Goal: Information Seeking & Learning: Learn about a topic

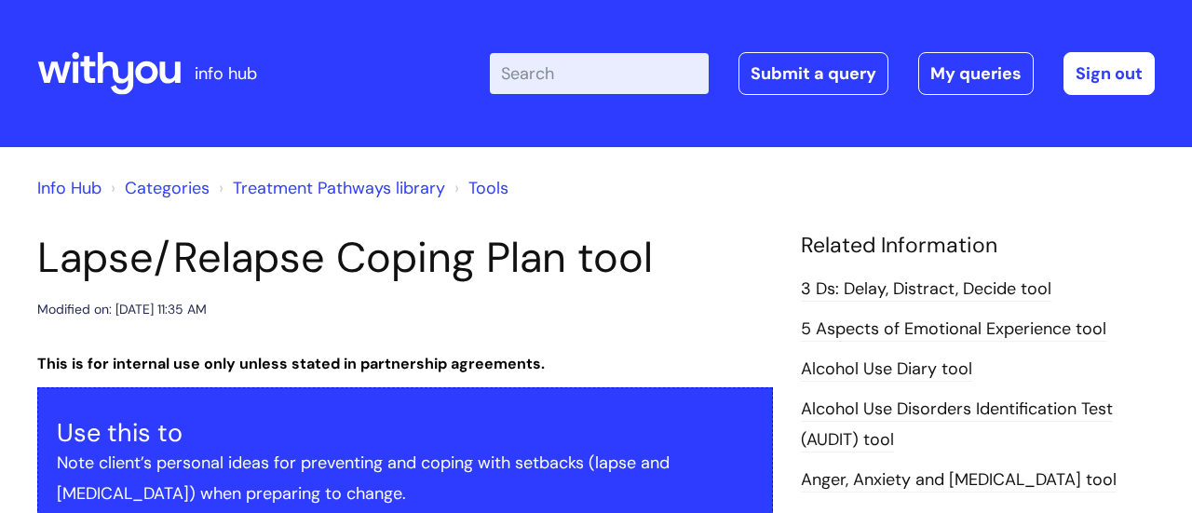
click at [554, 80] on input "Enter your search term here..." at bounding box center [599, 73] width 219 height 41
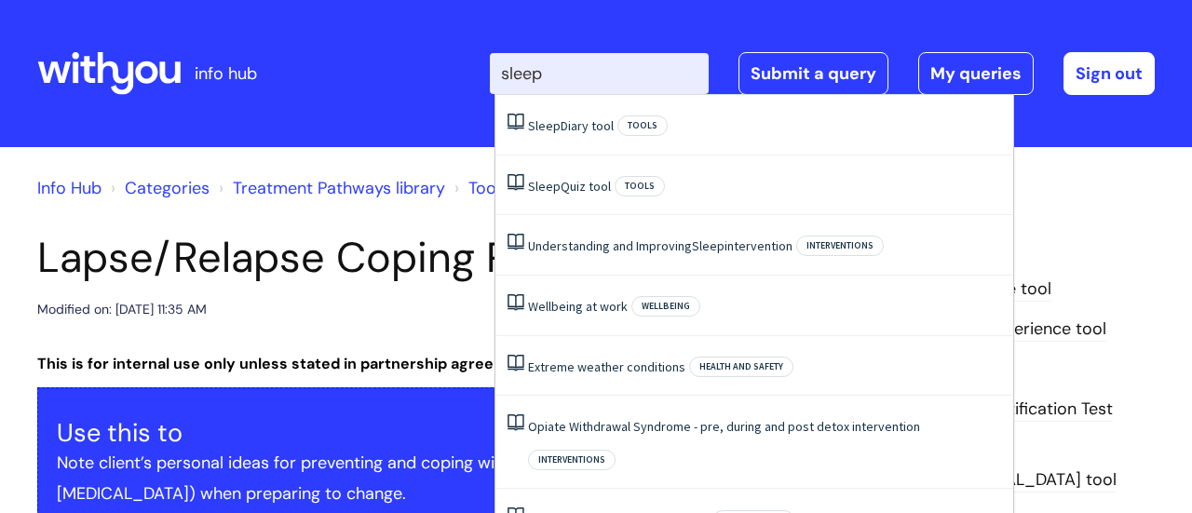
type input "sleep"
click button "Search" at bounding box center [0, 0] width 0 height 0
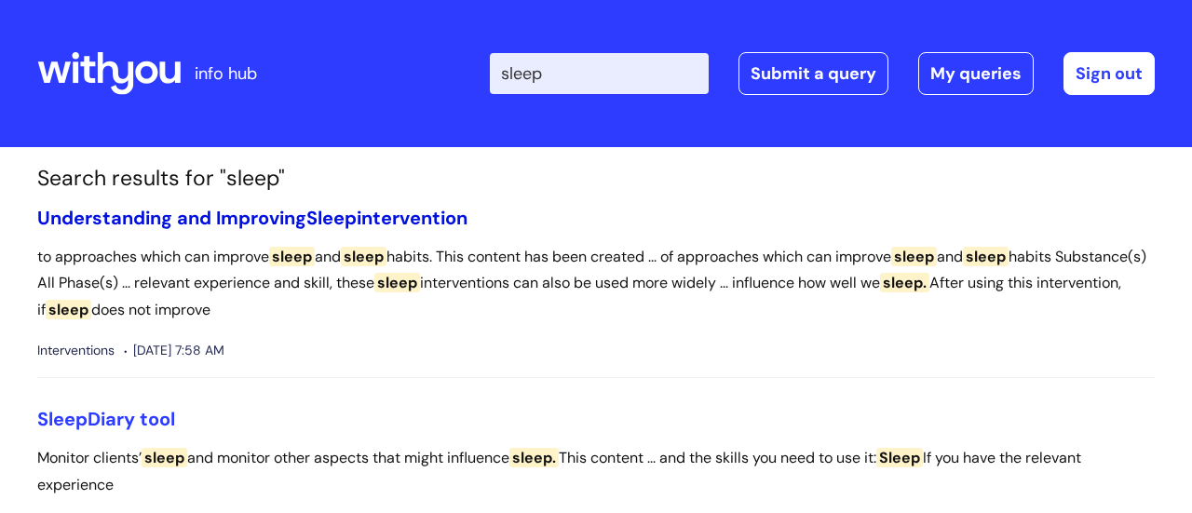
click at [365, 212] on link "Understanding and Improving Sleep intervention" at bounding box center [252, 218] width 430 height 24
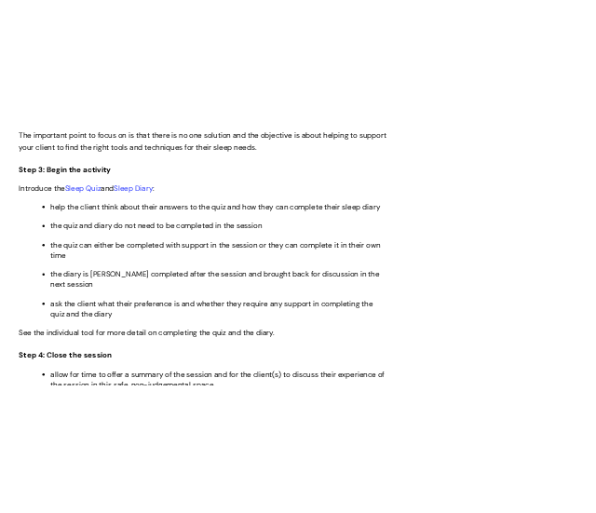
scroll to position [2983, 0]
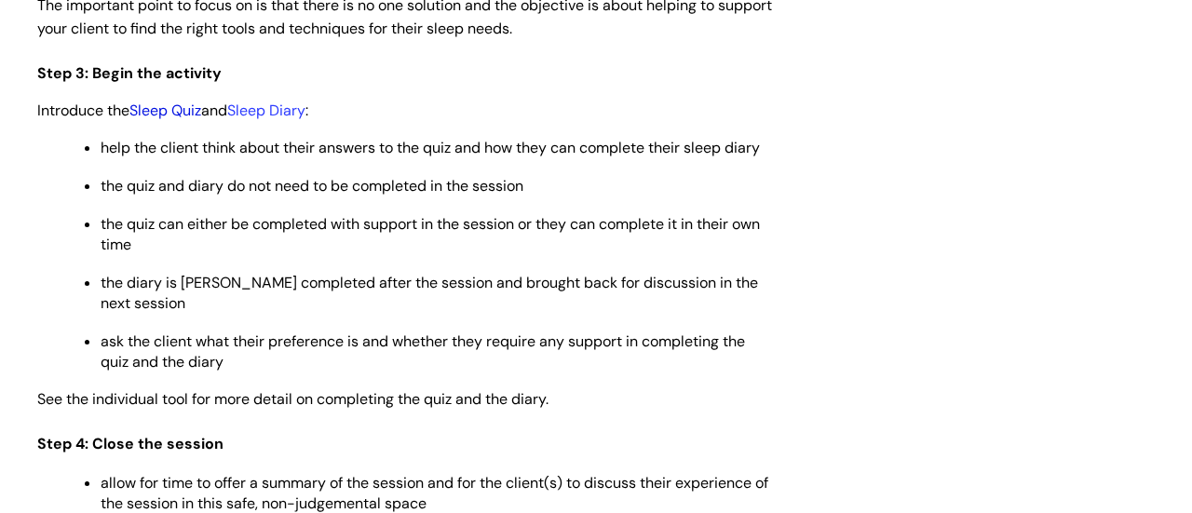
click at [166, 107] on link "Sleep Quiz" at bounding box center [165, 111] width 72 height 20
click at [292, 110] on link "Sleep Diary" at bounding box center [266, 111] width 78 height 20
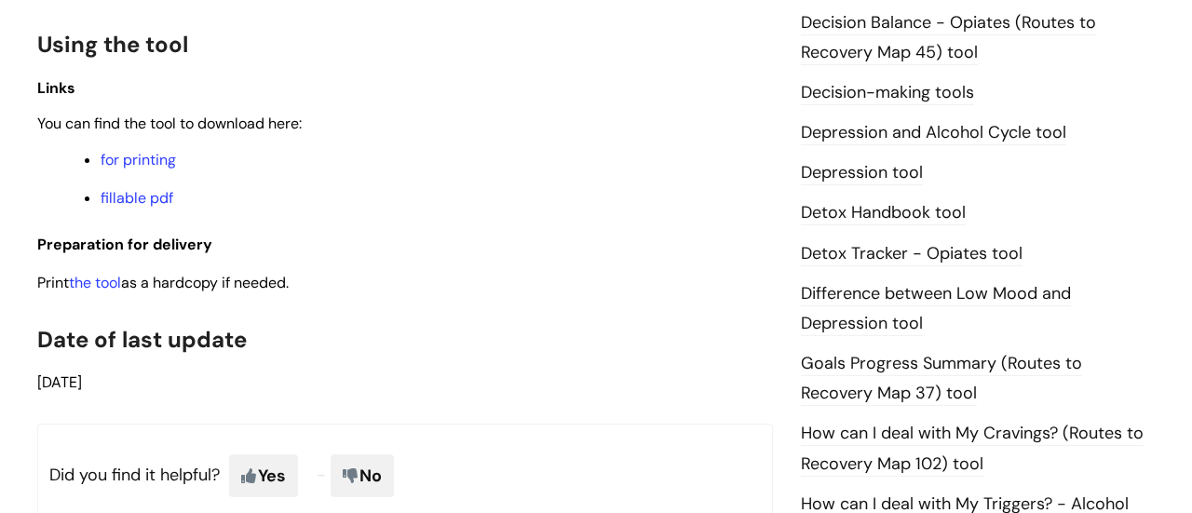
scroll to position [1027, 0]
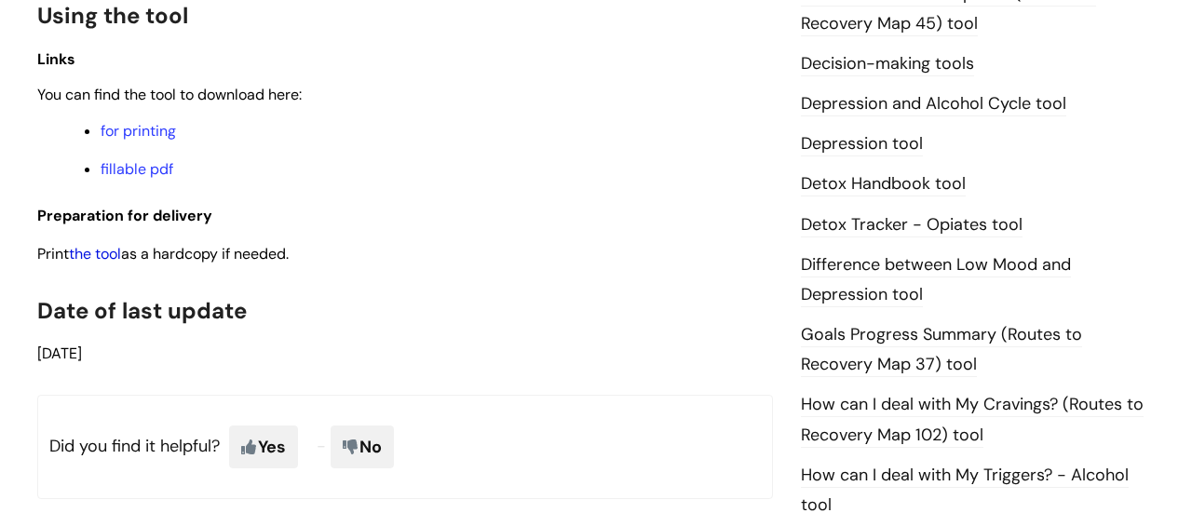
click at [103, 247] on link "the tool" at bounding box center [95, 254] width 52 height 20
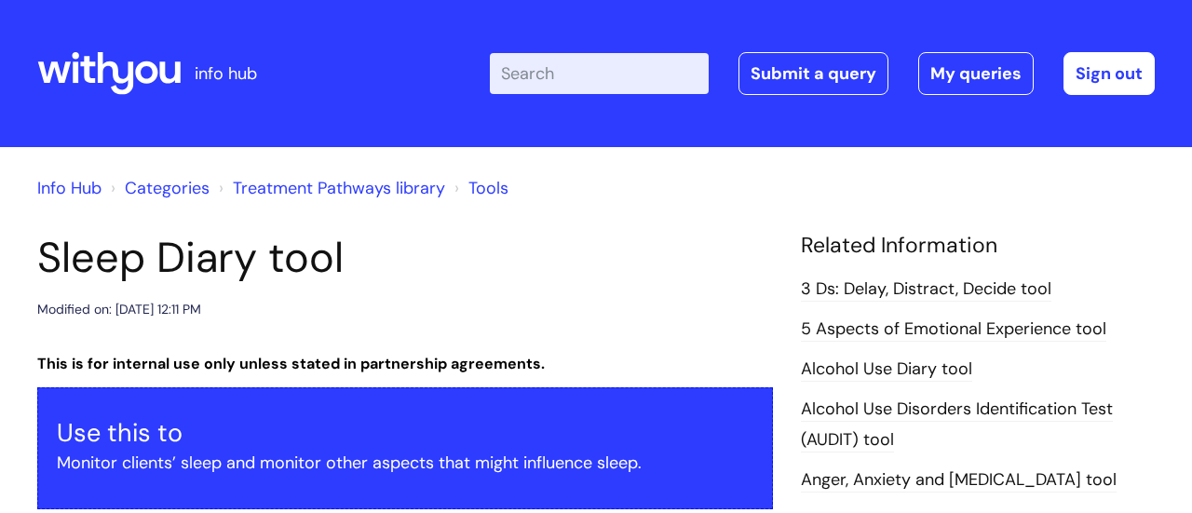
click at [875, 333] on link "5 Aspects of Emotional Experience tool" at bounding box center [954, 330] width 306 height 24
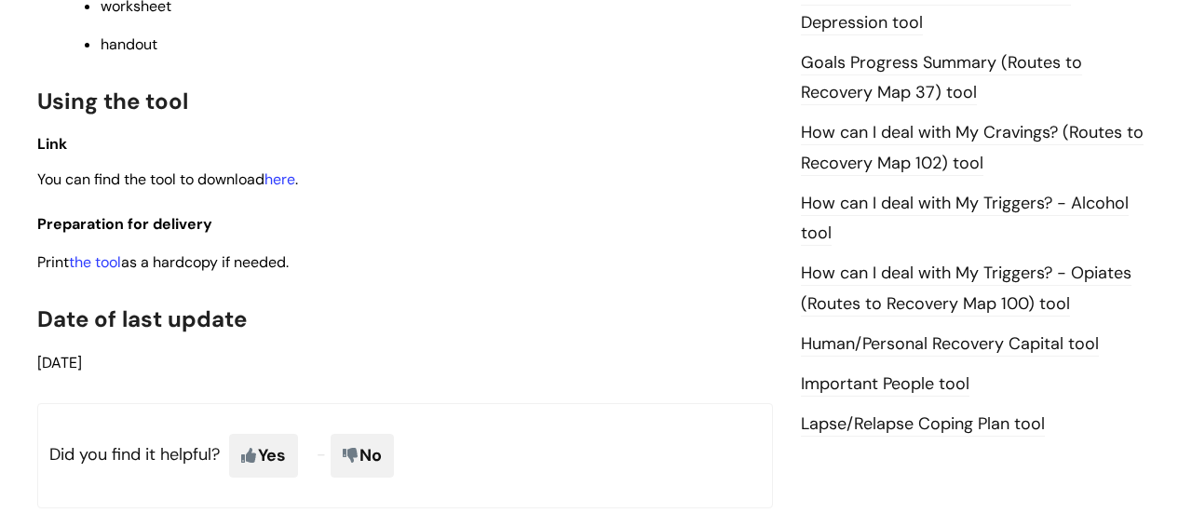
scroll to position [1265, 0]
